Goal: Information Seeking & Learning: Find specific page/section

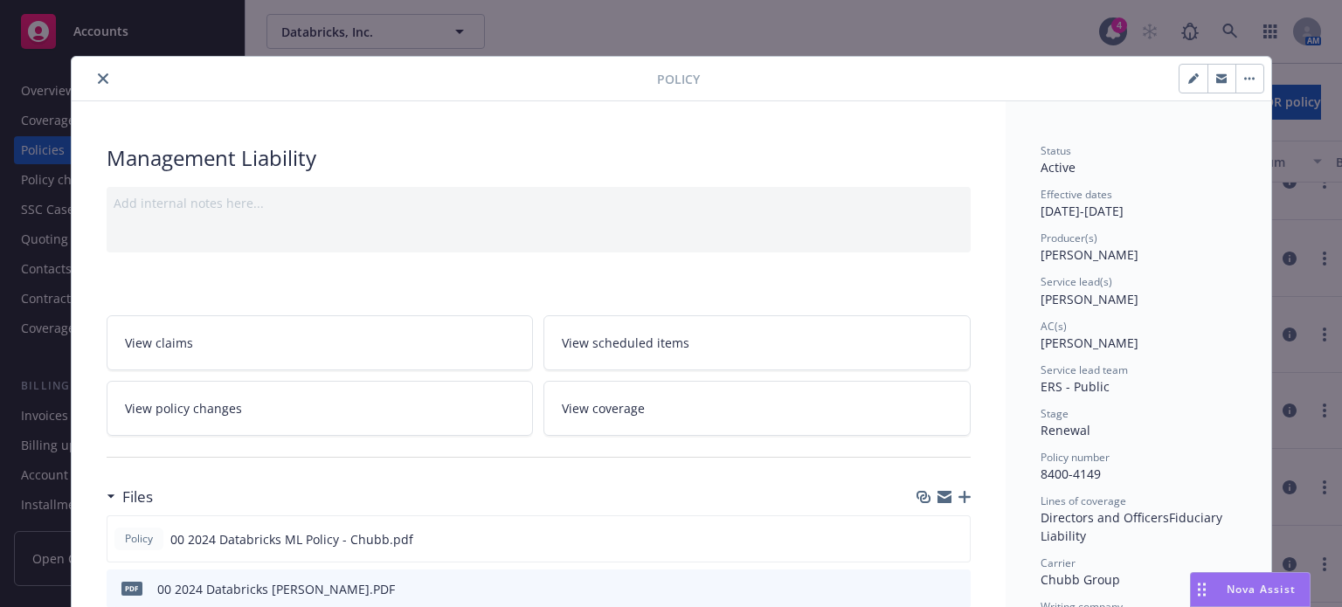
click at [98, 78] on icon "close" at bounding box center [103, 78] width 10 height 10
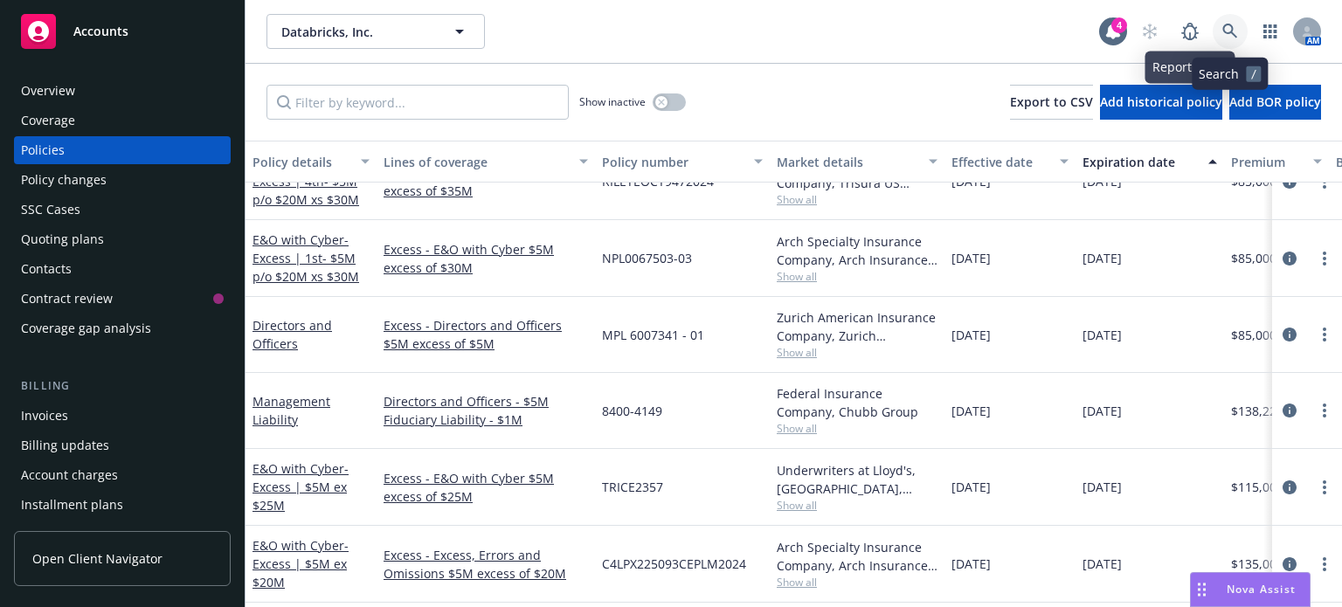
click at [1240, 24] on link at bounding box center [1229, 31] width 35 height 35
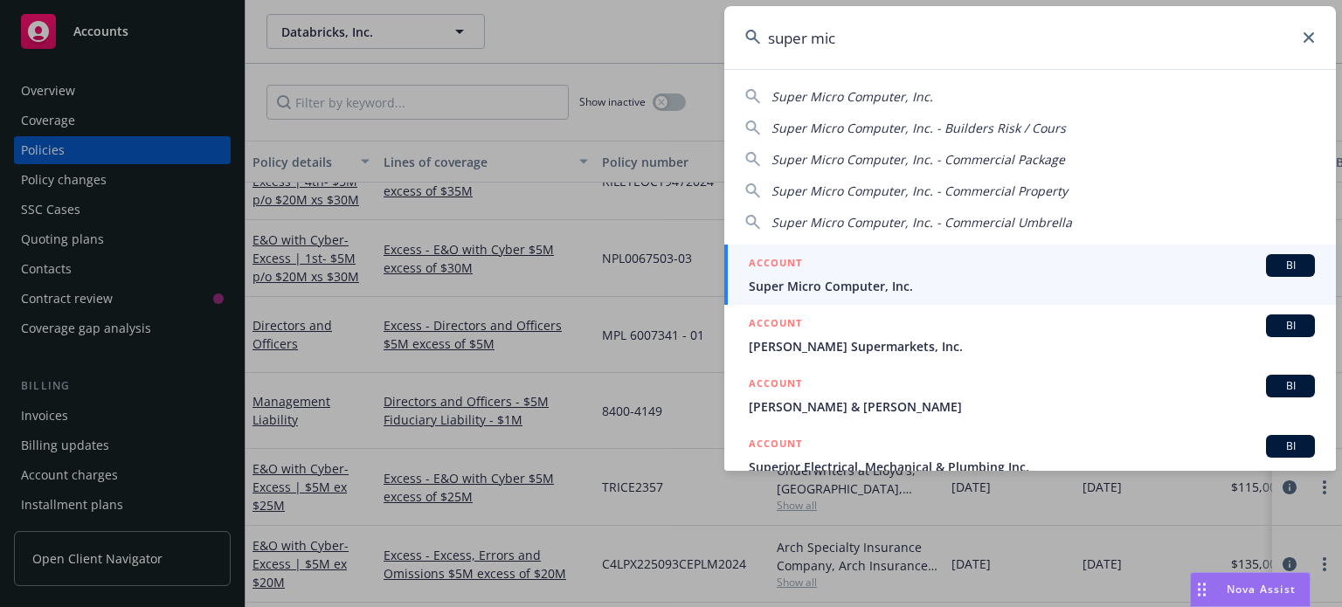
click at [833, 93] on span "Super Micro Computer, Inc." at bounding box center [852, 96] width 162 height 17
type input "Super Micro Computer, Inc."
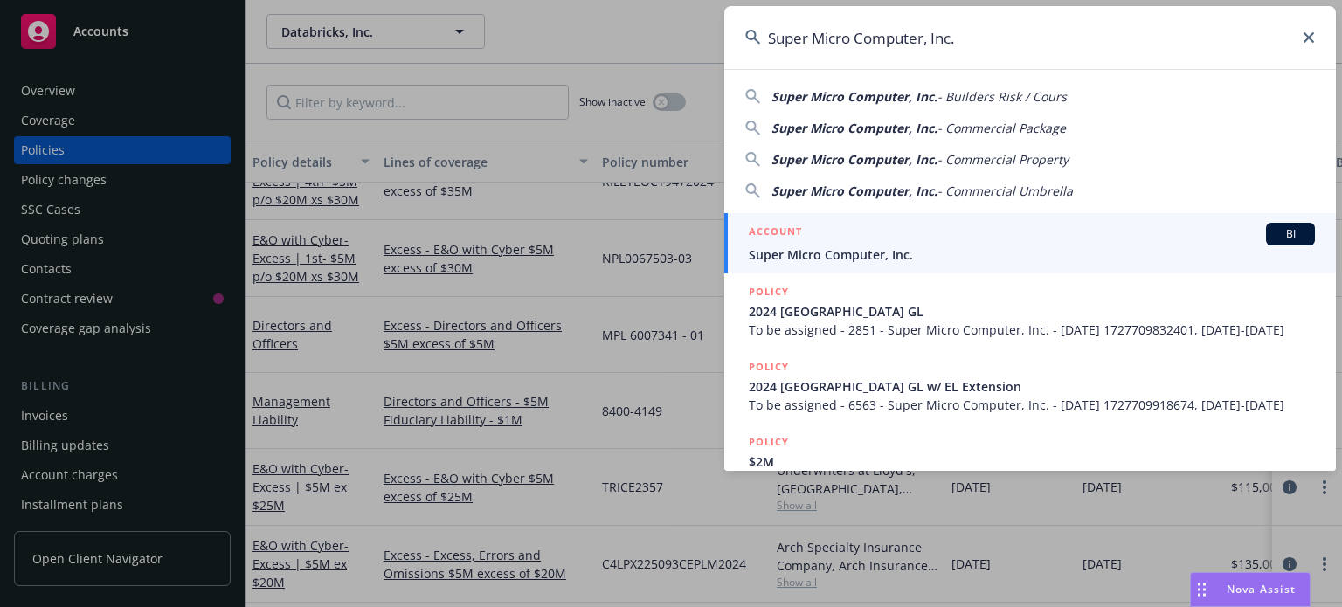
click at [814, 243] on div "ACCOUNT BI" at bounding box center [1032, 234] width 566 height 23
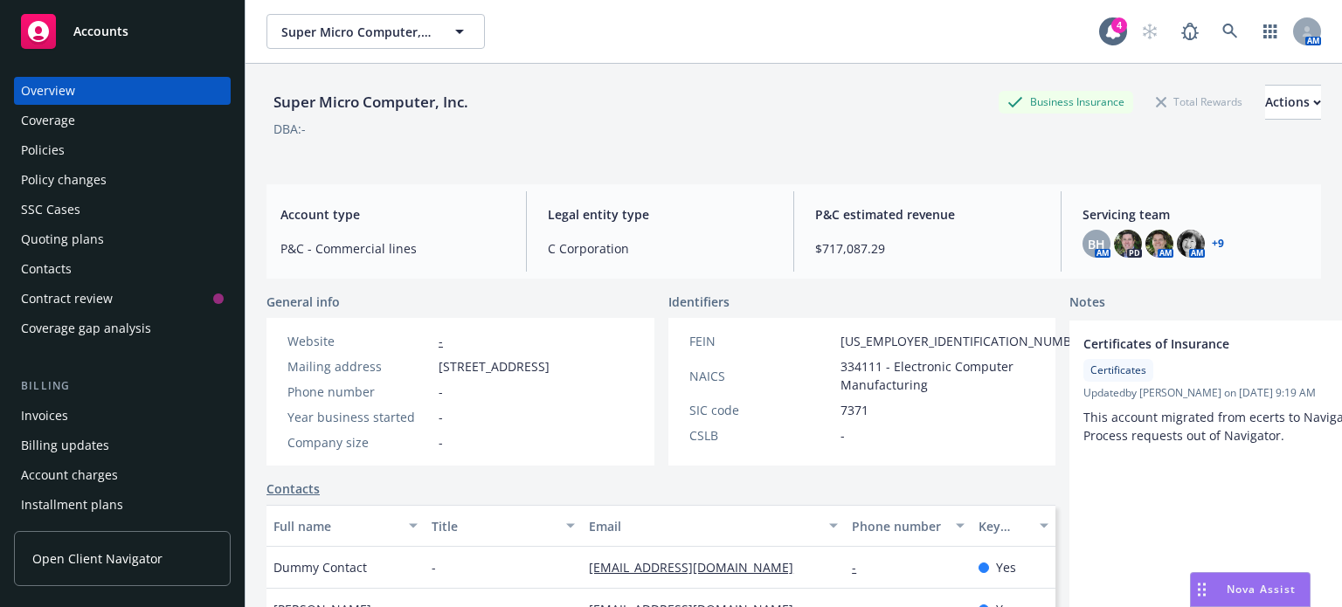
click at [50, 149] on div "Policies" at bounding box center [43, 150] width 44 height 28
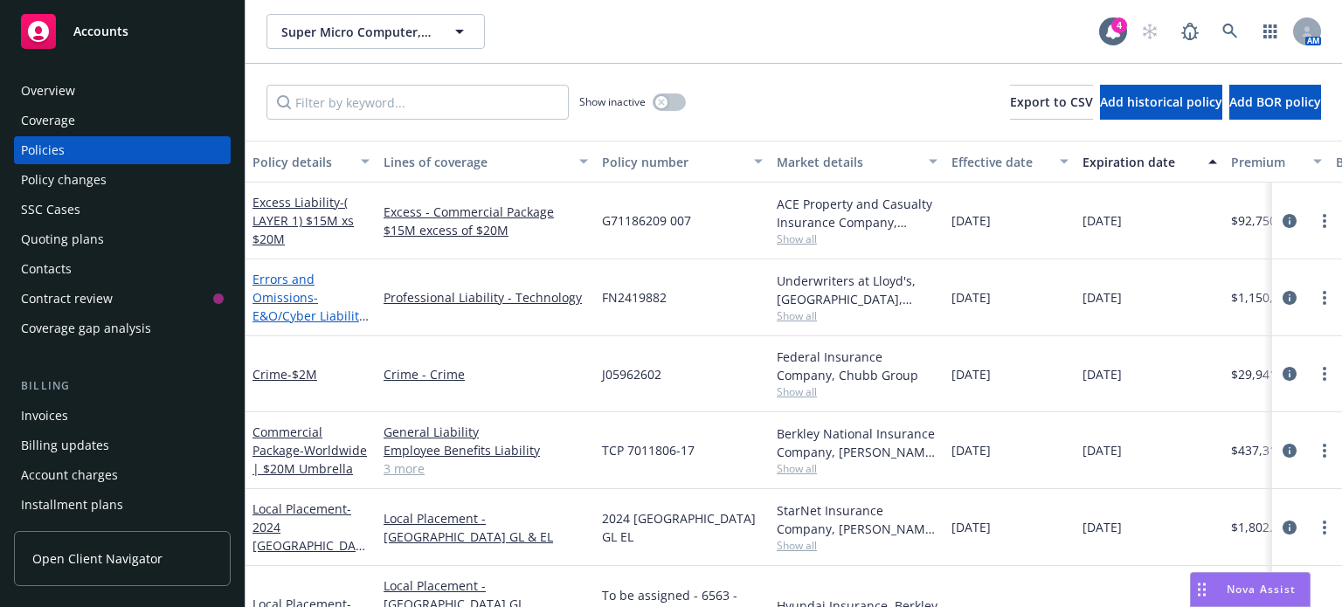
click at [297, 298] on link "Errors and Omissions - E&O/Cyber Liability $20M" at bounding box center [308, 307] width 113 height 72
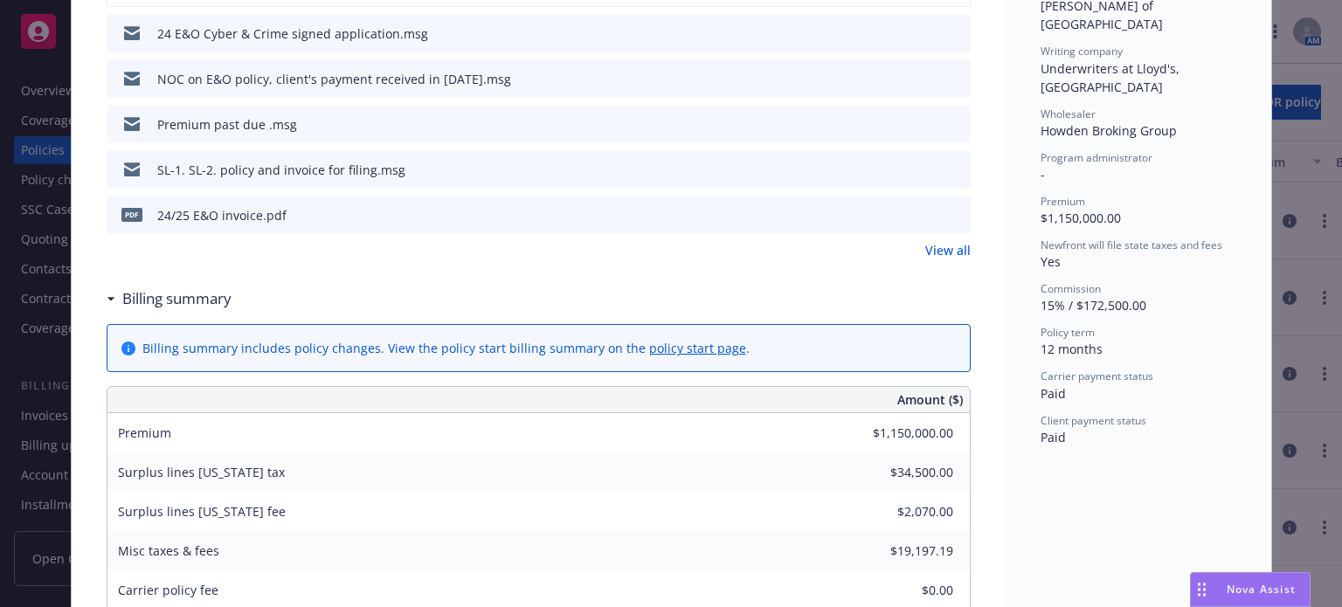
scroll to position [227, 0]
